Goal: Information Seeking & Learning: Check status

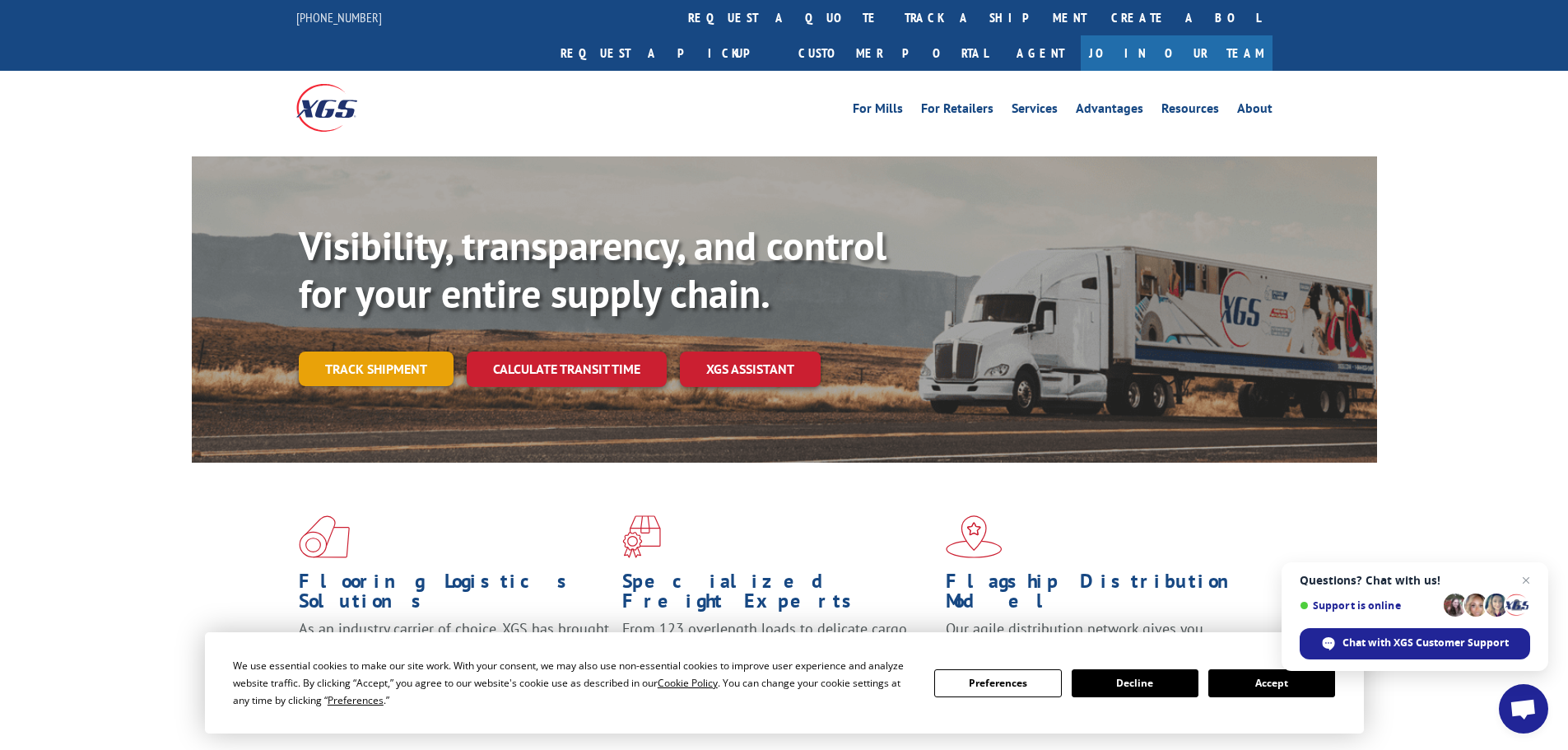
click at [396, 351] on link "Track shipment" at bounding box center [376, 368] width 155 height 35
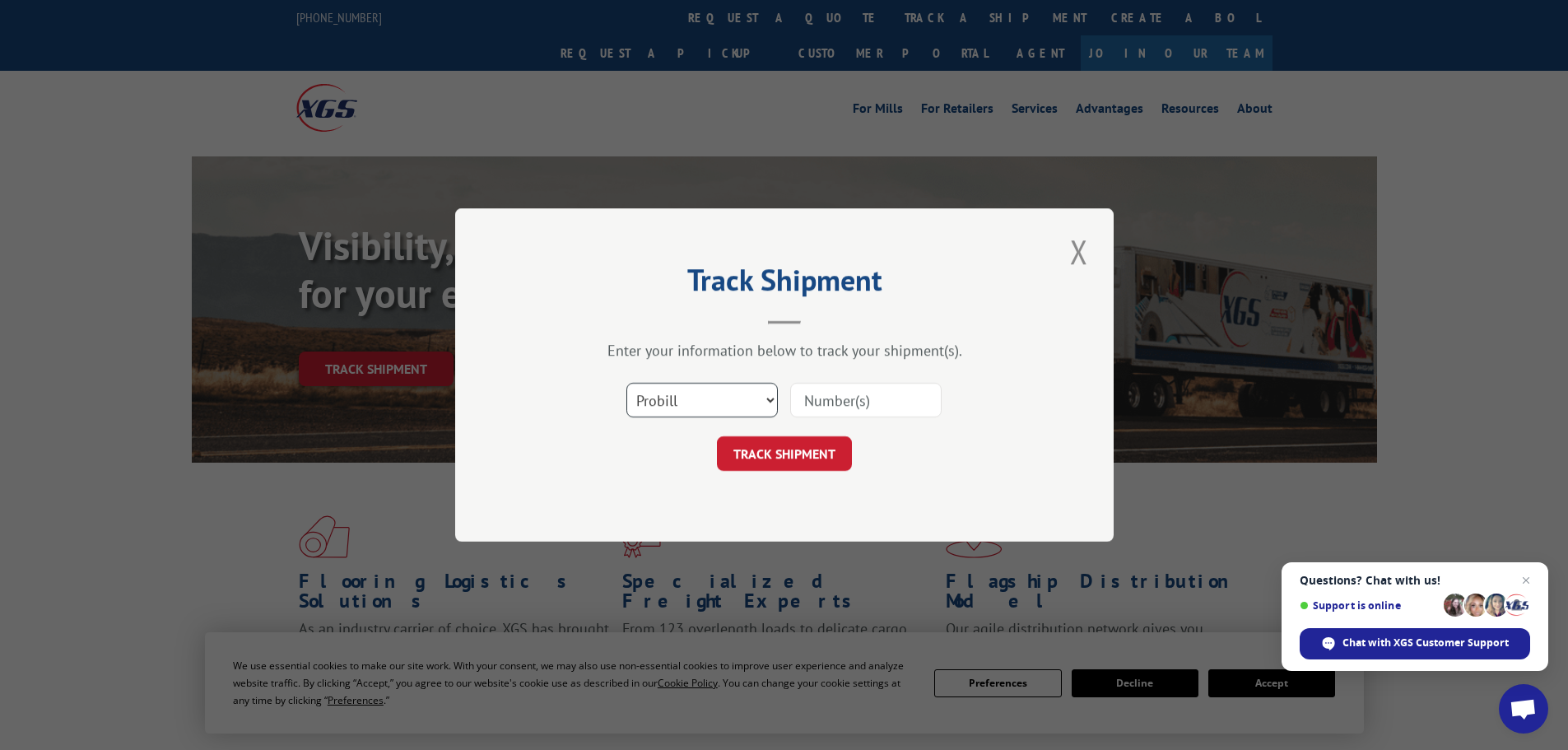
click at [751, 395] on select "Select category... Probill BOL PO" at bounding box center [702, 400] width 151 height 35
select select "bol"
click at [627, 383] on select "Select category... Probill BOL PO" at bounding box center [702, 400] width 151 height 35
click at [841, 400] on input at bounding box center [866, 400] width 151 height 35
paste input "6762911"
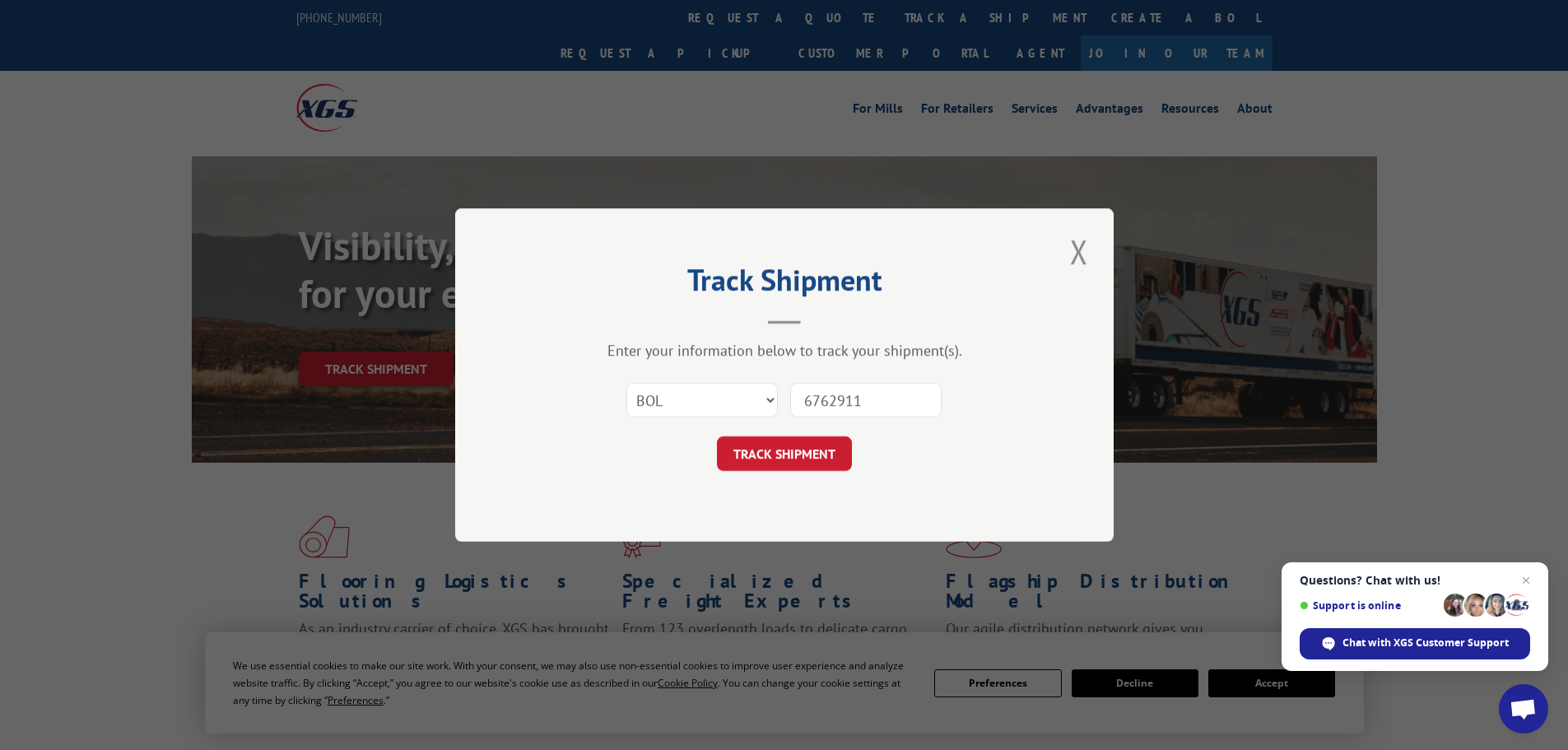
type input "6762911"
click at [798, 454] on button "TRACK SHIPMENT" at bounding box center [784, 453] width 135 height 35
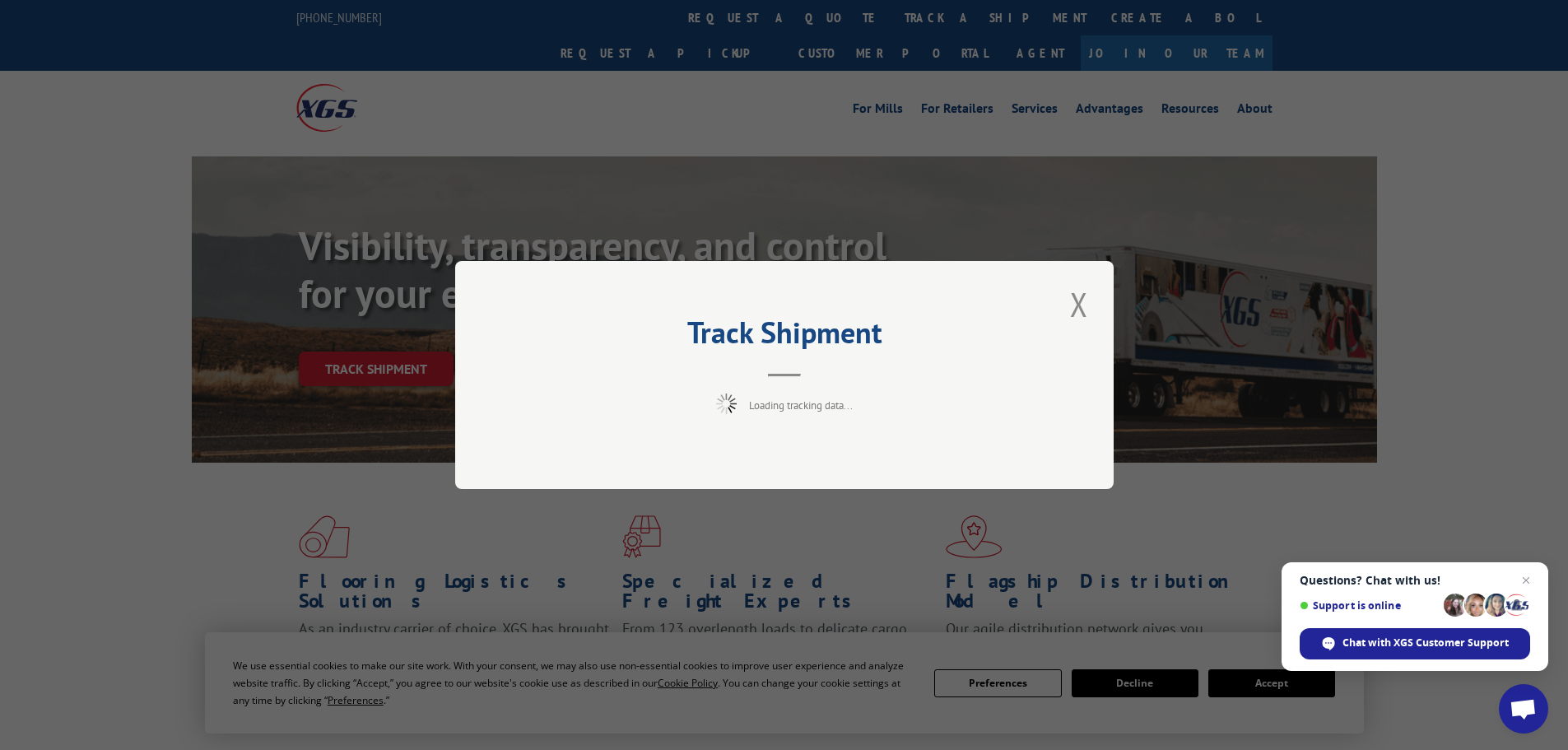
click at [1531, 576] on span "Open chat" at bounding box center [1526, 580] width 20 height 20
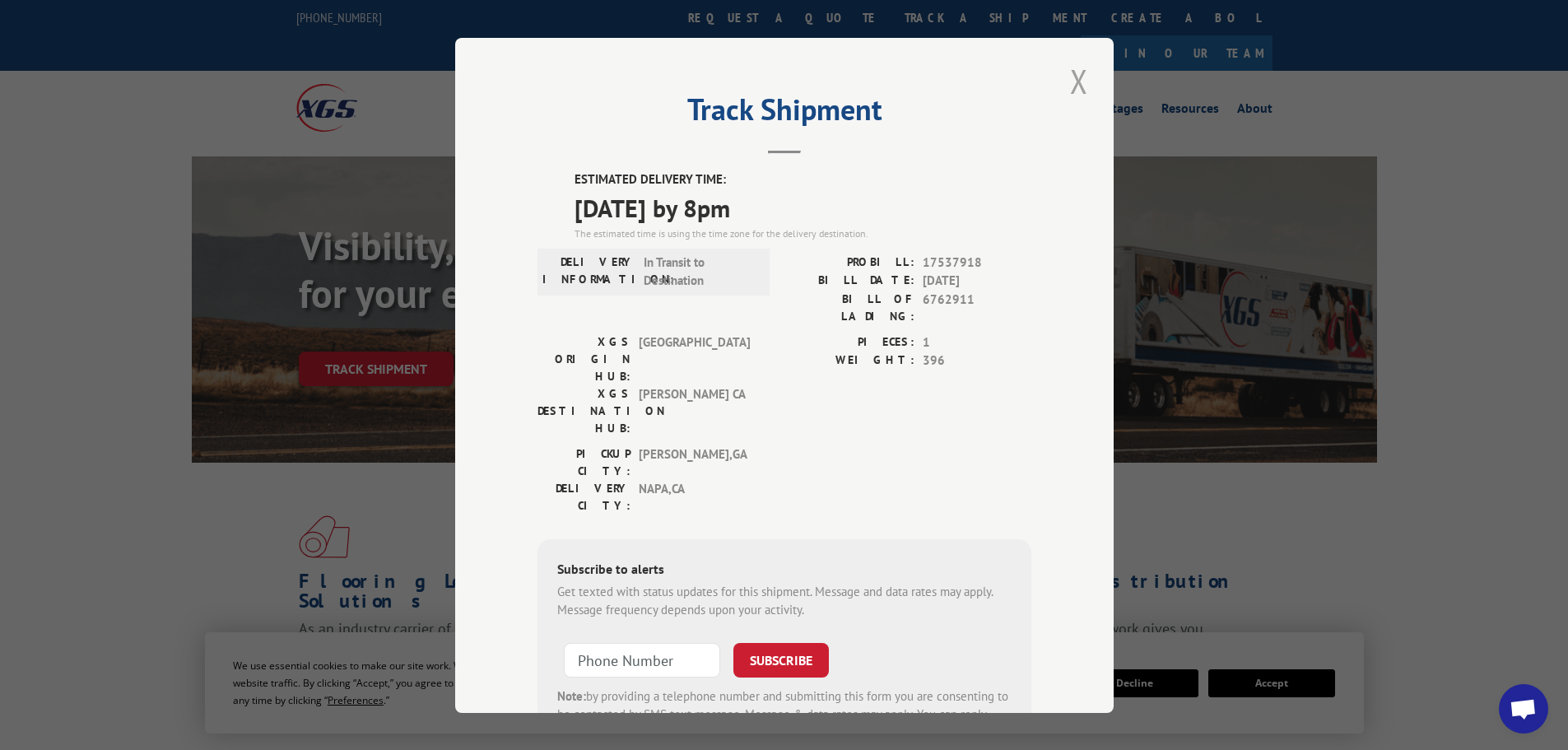
click at [1076, 69] on button "Close modal" at bounding box center [1080, 81] width 28 height 45
